Goal: Download file/media

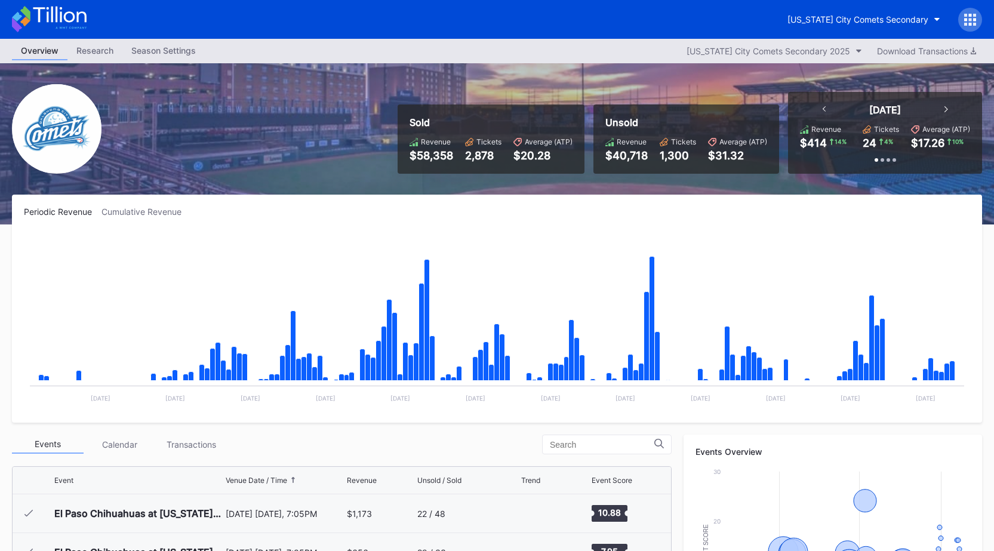
scroll to position [2367, 0]
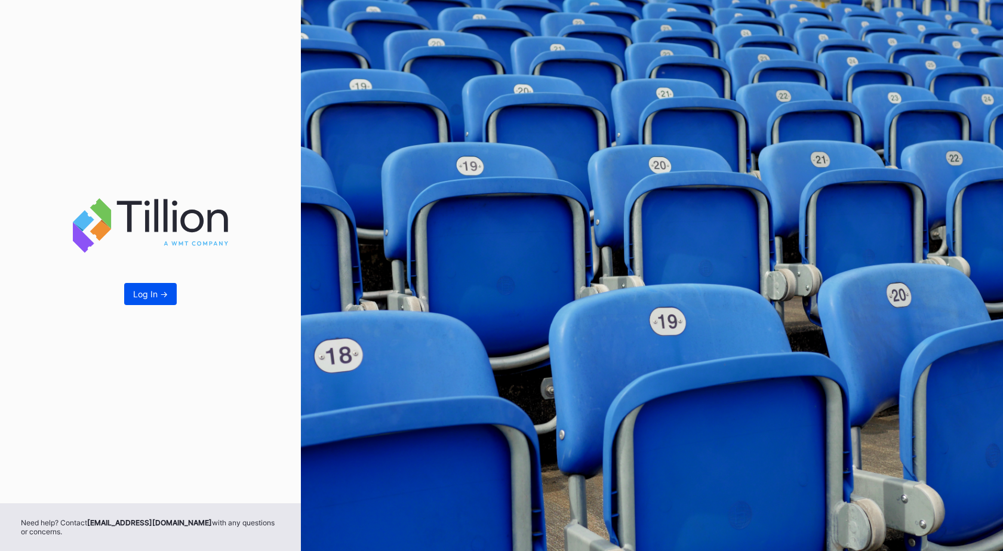
click at [136, 289] on div "Log In ->" at bounding box center [150, 294] width 35 height 10
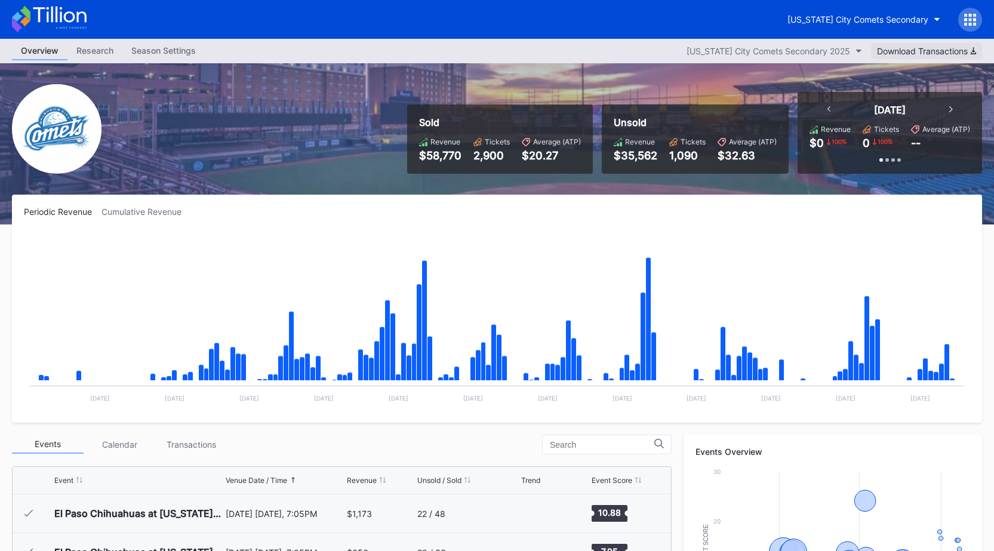
click at [934, 50] on div "Download Transactions" at bounding box center [926, 51] width 99 height 10
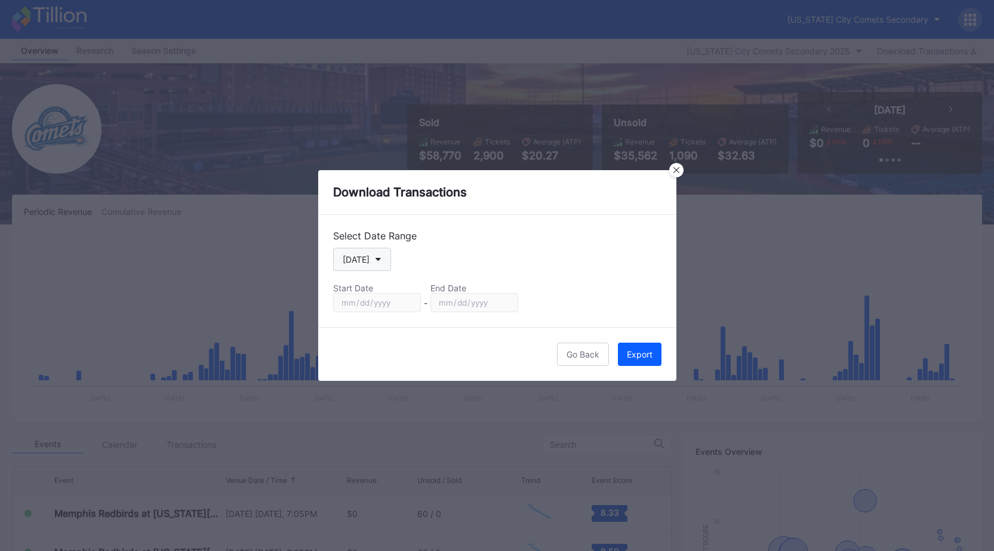
click at [376, 261] on icon "button" at bounding box center [379, 260] width 6 height 4
click at [356, 396] on div "Custom" at bounding box center [367, 403] width 69 height 22
click at [410, 299] on input "2025-08-18" at bounding box center [377, 302] width 88 height 19
type input "2025-01-01"
click at [502, 304] on input "2025-08-18" at bounding box center [474, 302] width 88 height 19
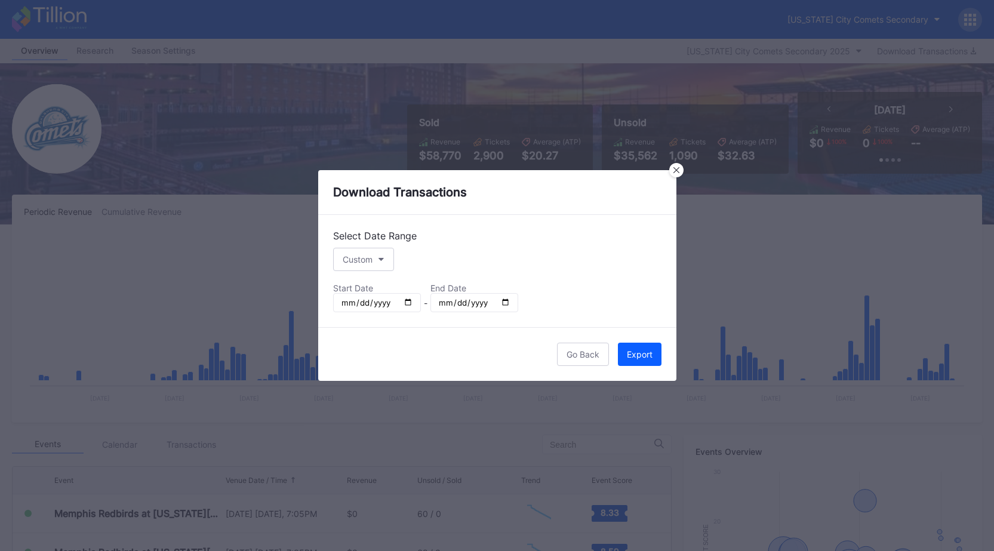
type input "2025-08-19"
click at [633, 355] on div "Export" at bounding box center [640, 354] width 26 height 10
